Goal: Communication & Community: Answer question/provide support

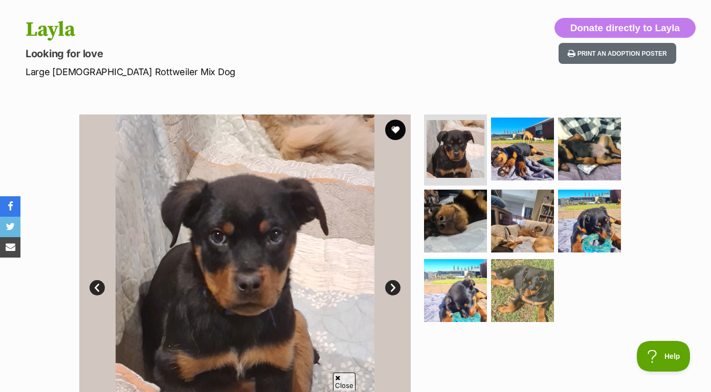
scroll to position [127, 0]
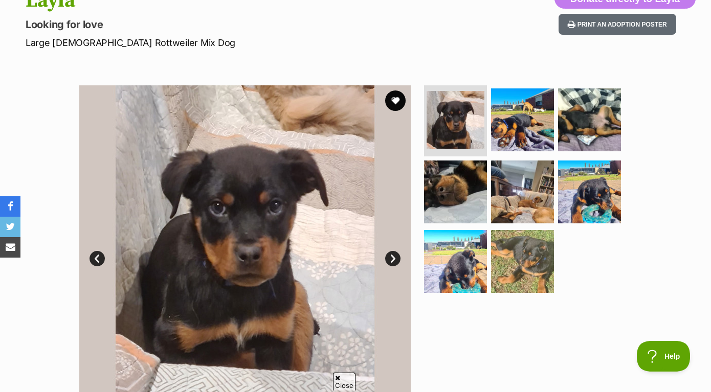
click at [392, 255] on link "Next" at bounding box center [392, 258] width 15 height 15
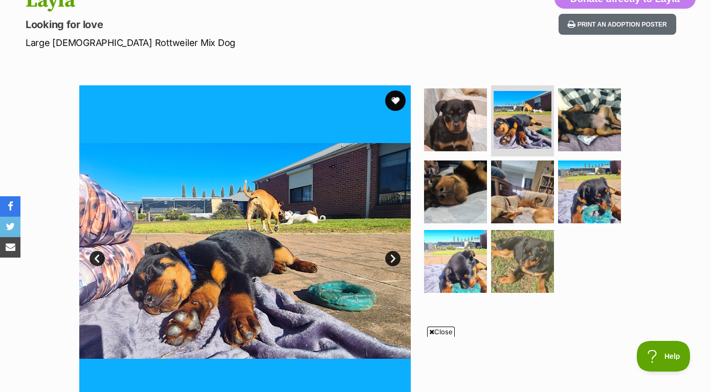
scroll to position [0, 0]
click at [392, 254] on link "Next" at bounding box center [392, 258] width 15 height 15
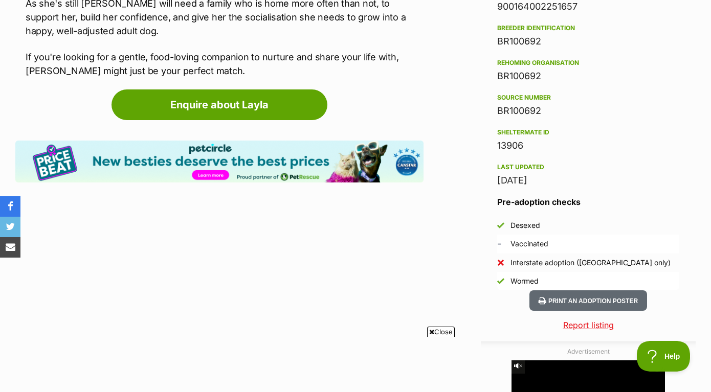
scroll to position [970, 0]
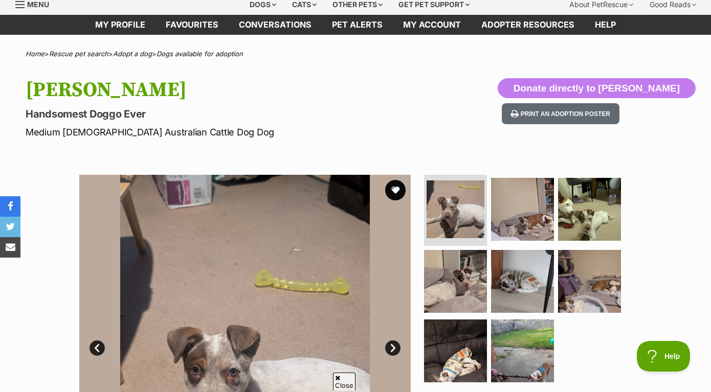
scroll to position [38, 0]
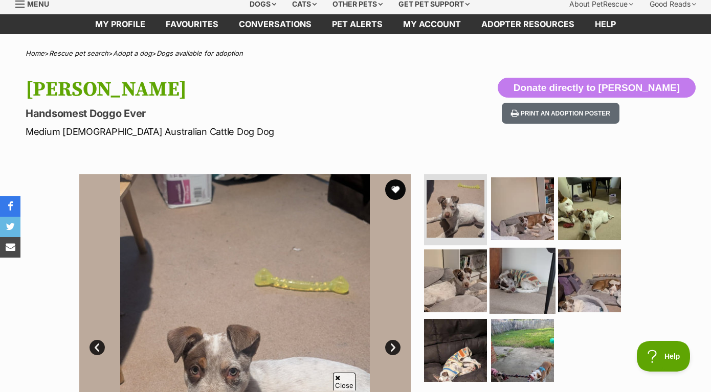
click at [503, 269] on img at bounding box center [522, 281] width 66 height 66
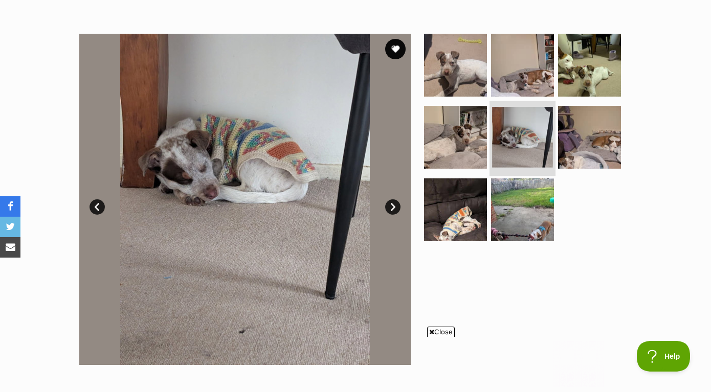
scroll to position [0, 0]
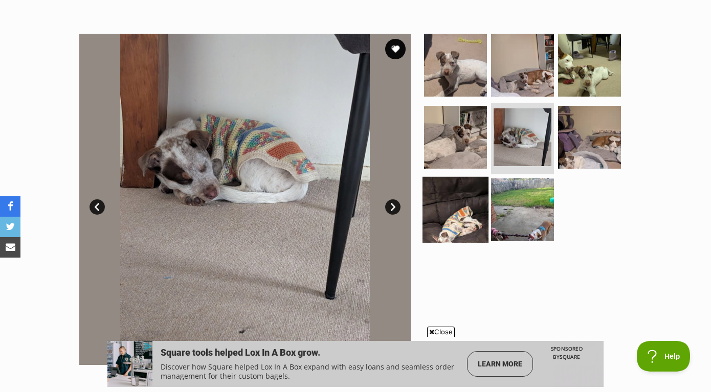
click at [459, 210] on img at bounding box center [455, 210] width 66 height 66
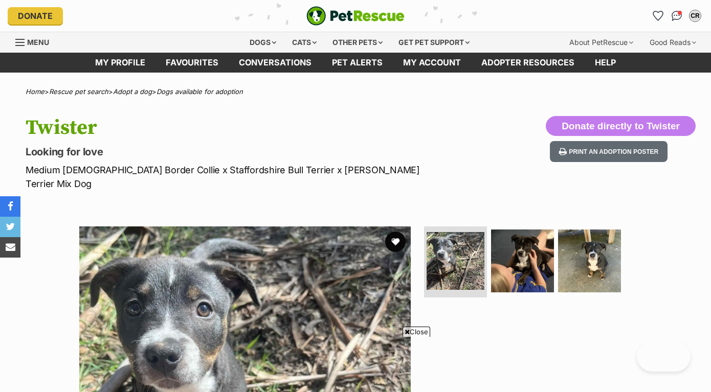
scroll to position [533, 0]
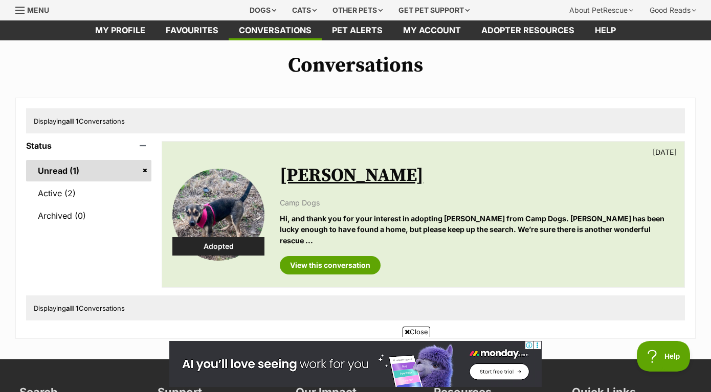
scroll to position [34, 0]
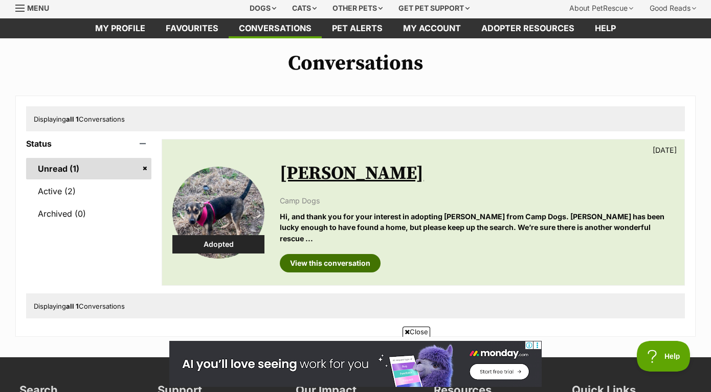
click at [302, 254] on link "View this conversation" at bounding box center [330, 263] width 101 height 18
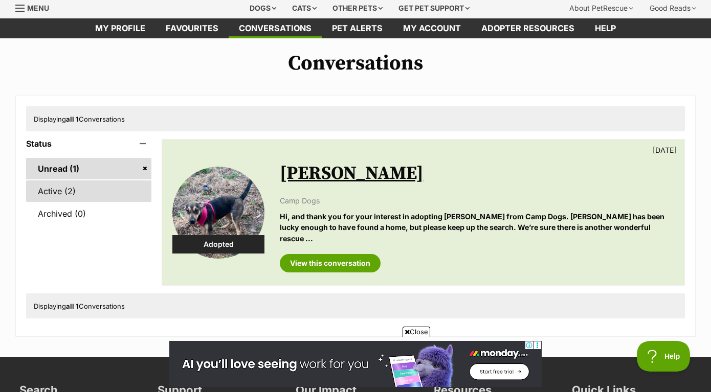
click at [106, 195] on link "Active (2)" at bounding box center [88, 191] width 125 height 21
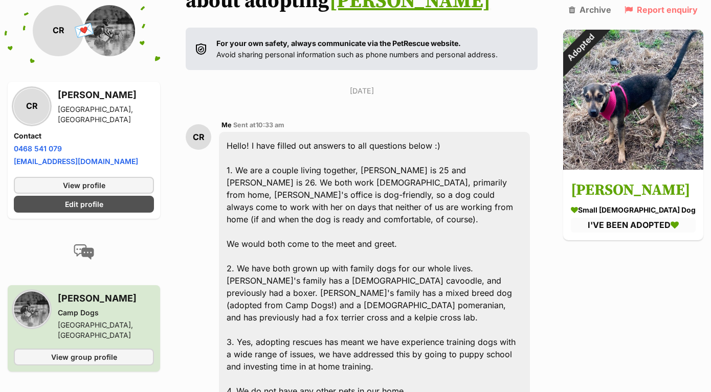
scroll to position [152, 0]
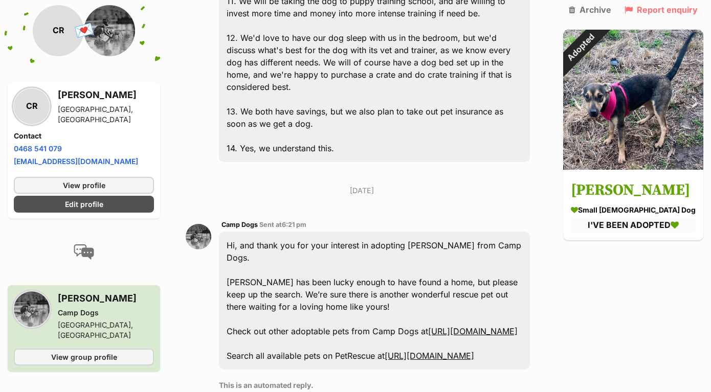
scroll to position [801, 0]
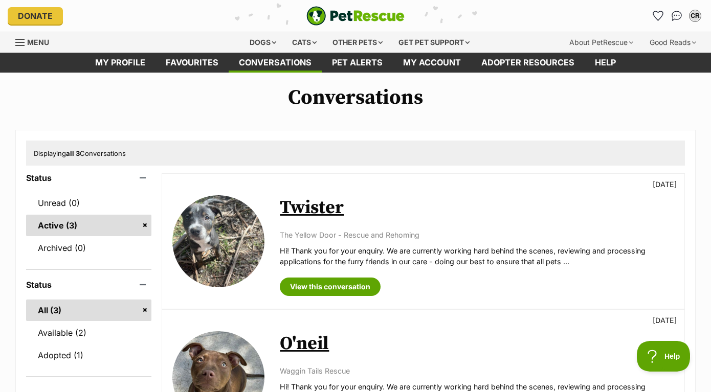
click at [333, 13] on img "PetRescue" at bounding box center [355, 15] width 98 height 19
